Goal: Information Seeking & Learning: Find specific page/section

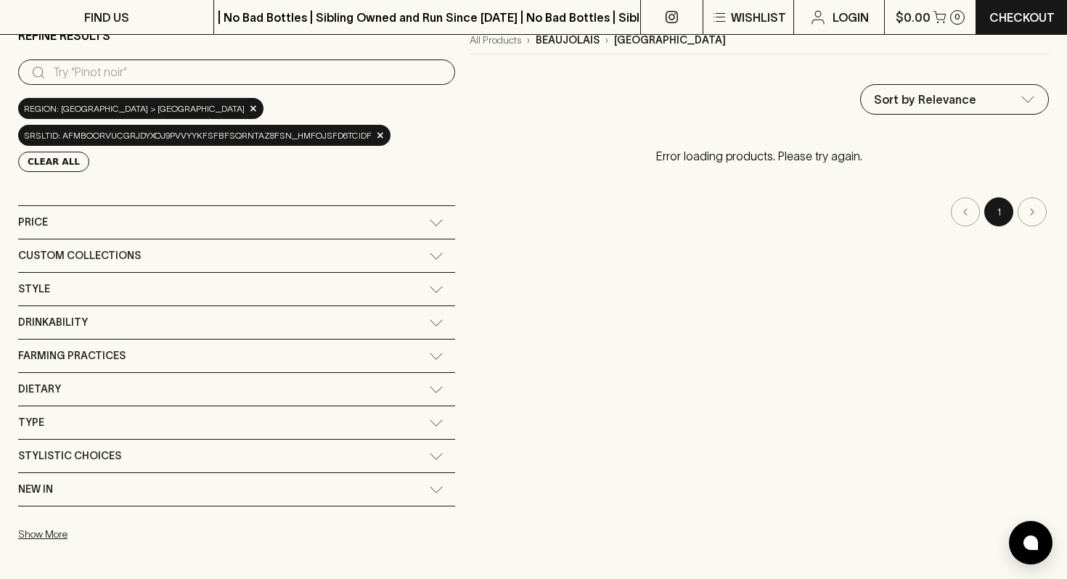
scroll to position [135, 0]
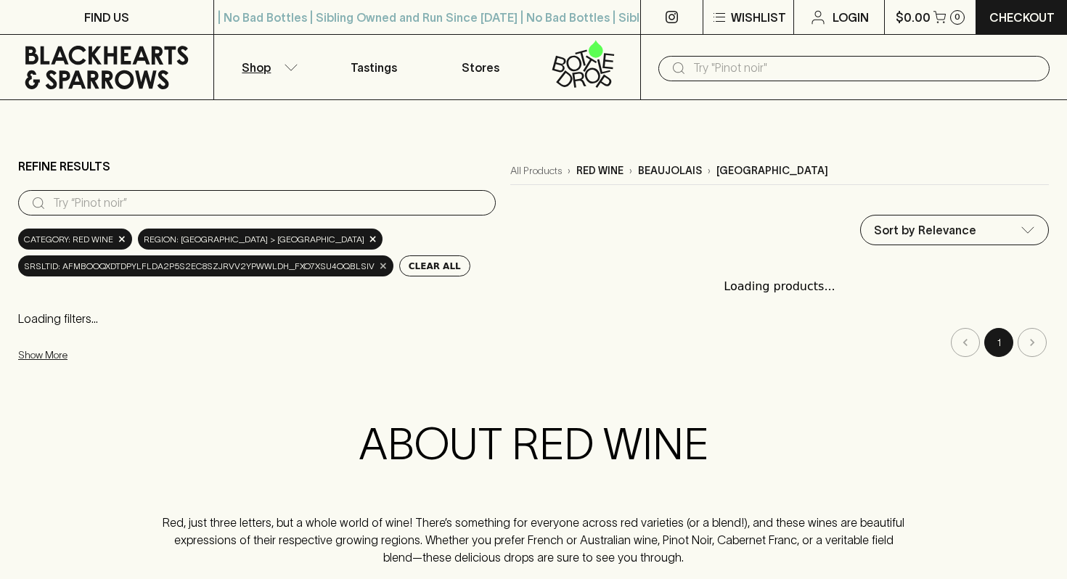
click at [379, 269] on span "×" at bounding box center [383, 265] width 9 height 15
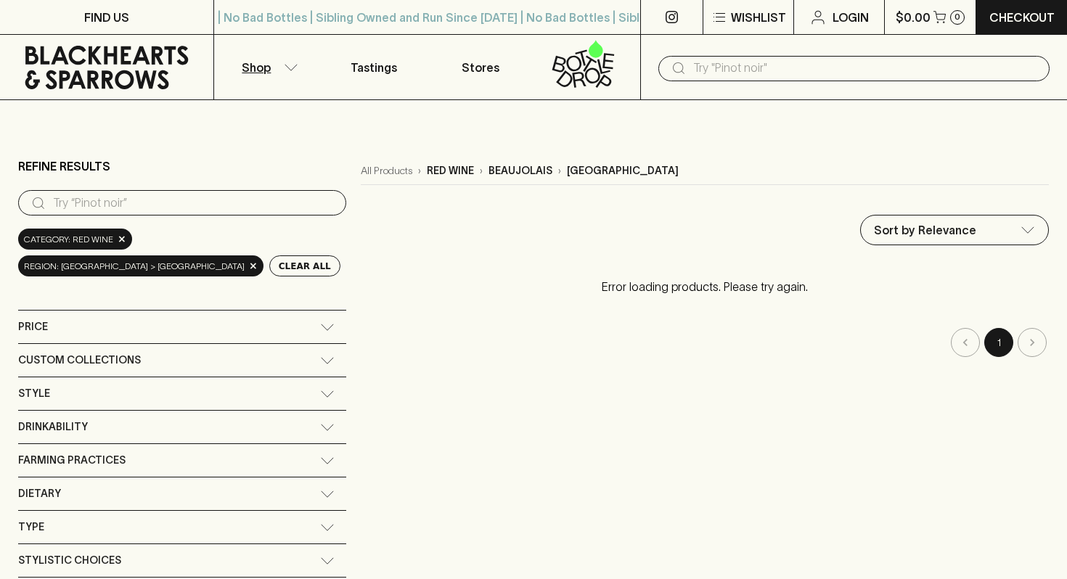
click at [113, 203] on input "search" at bounding box center [194, 203] width 282 height 23
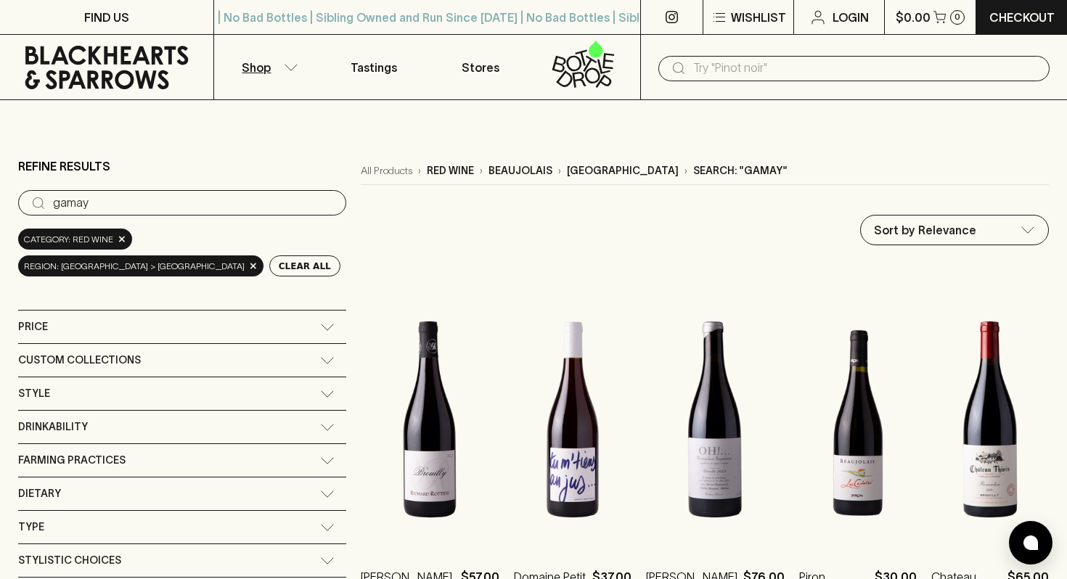
type input "gamay"
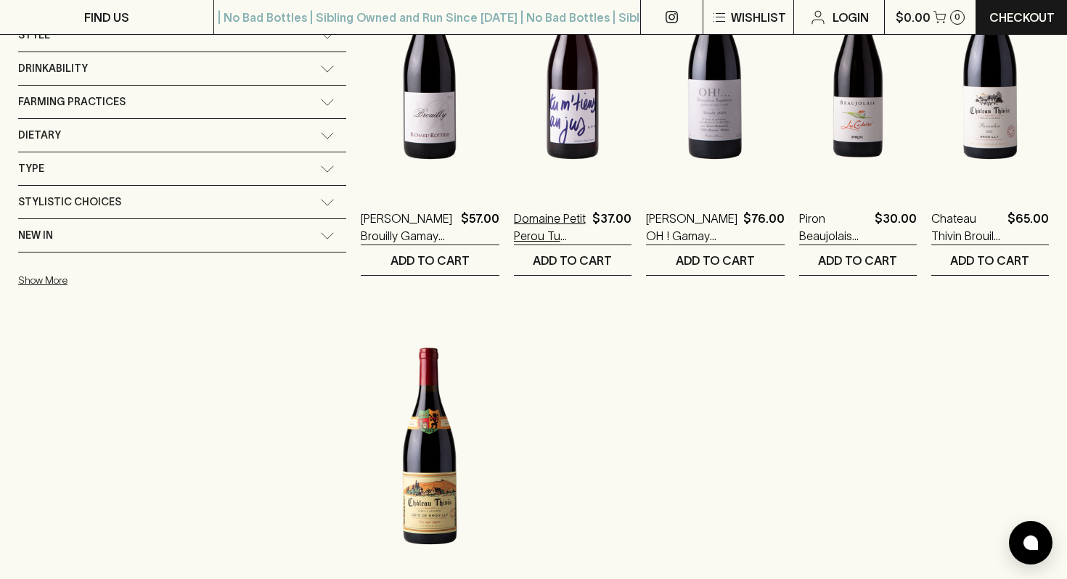
scroll to position [355, 0]
